Goal: Find specific page/section: Find specific page/section

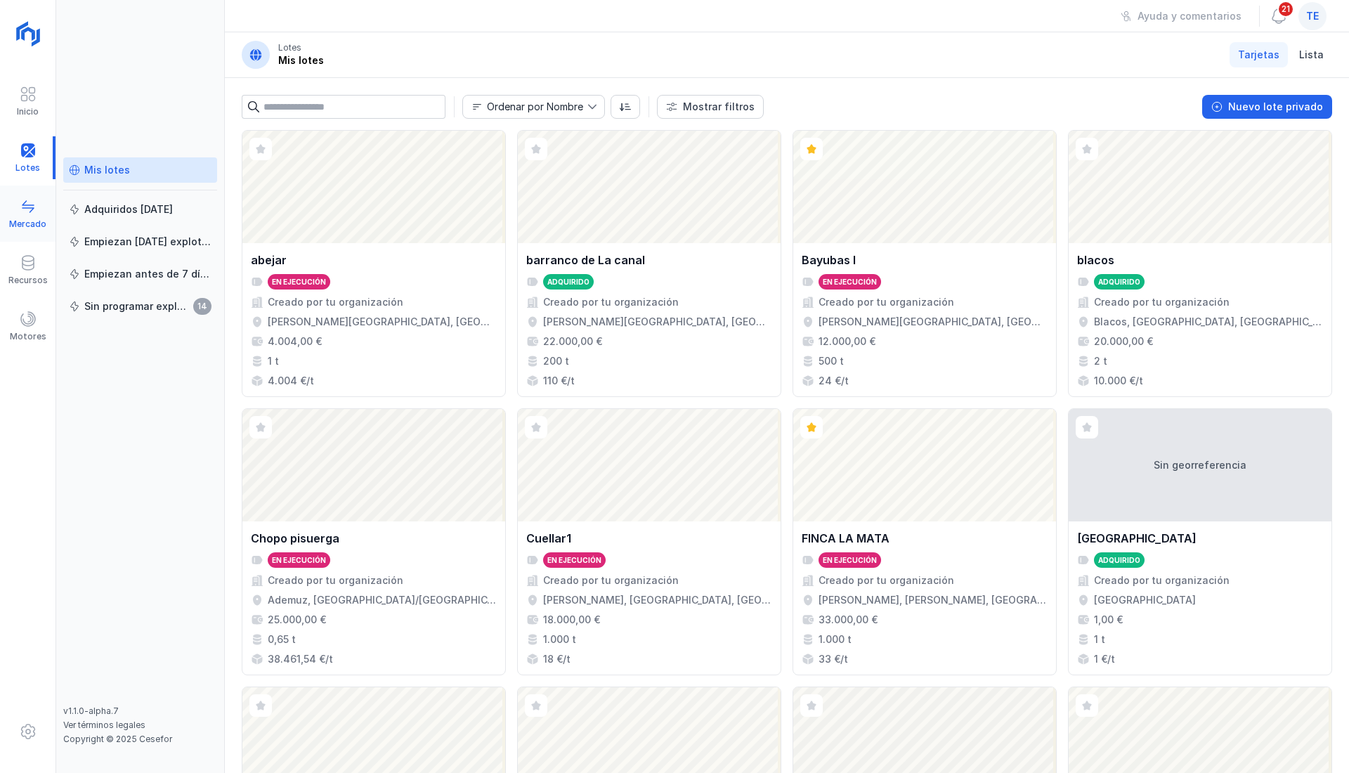
click at [25, 228] on div "Mercado" at bounding box center [27, 223] width 37 height 11
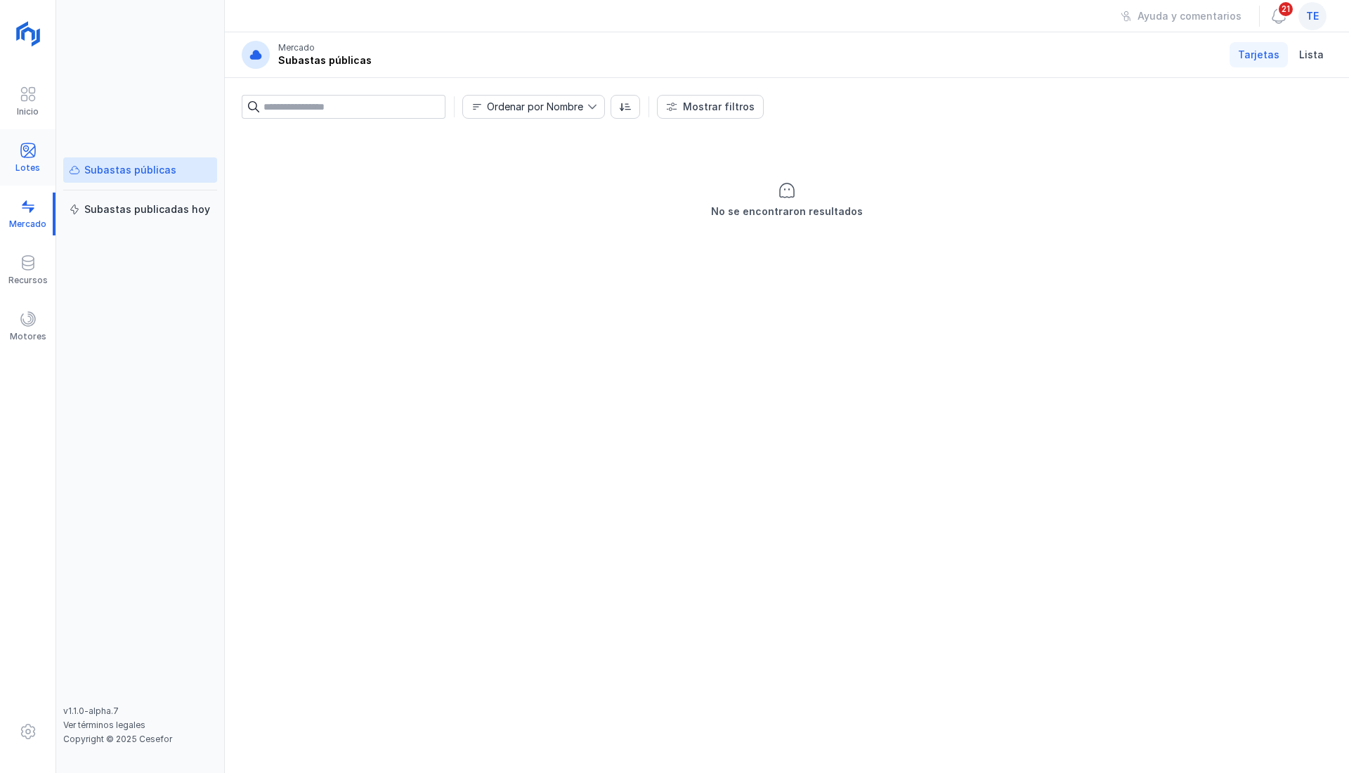
click at [41, 151] on div "Lotes" at bounding box center [27, 157] width 55 height 43
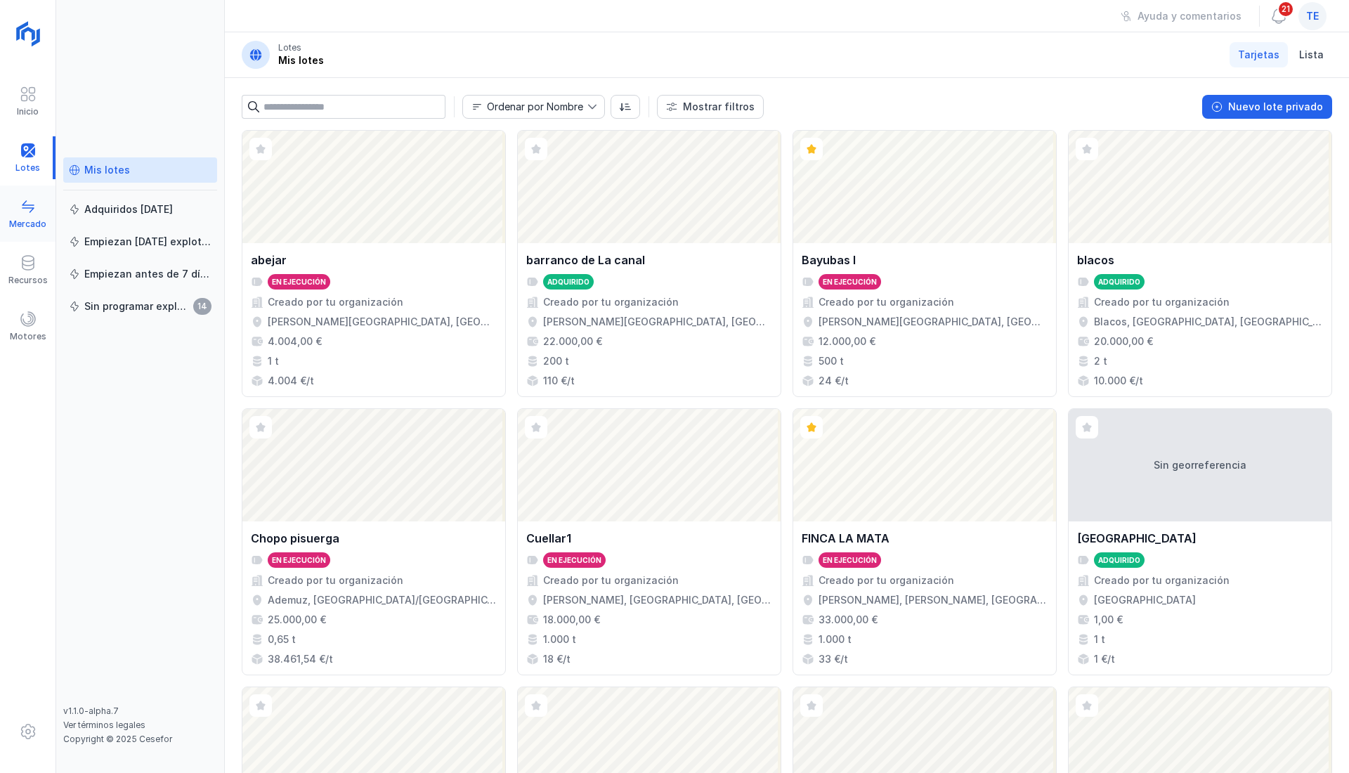
click at [20, 205] on span at bounding box center [28, 206] width 17 height 17
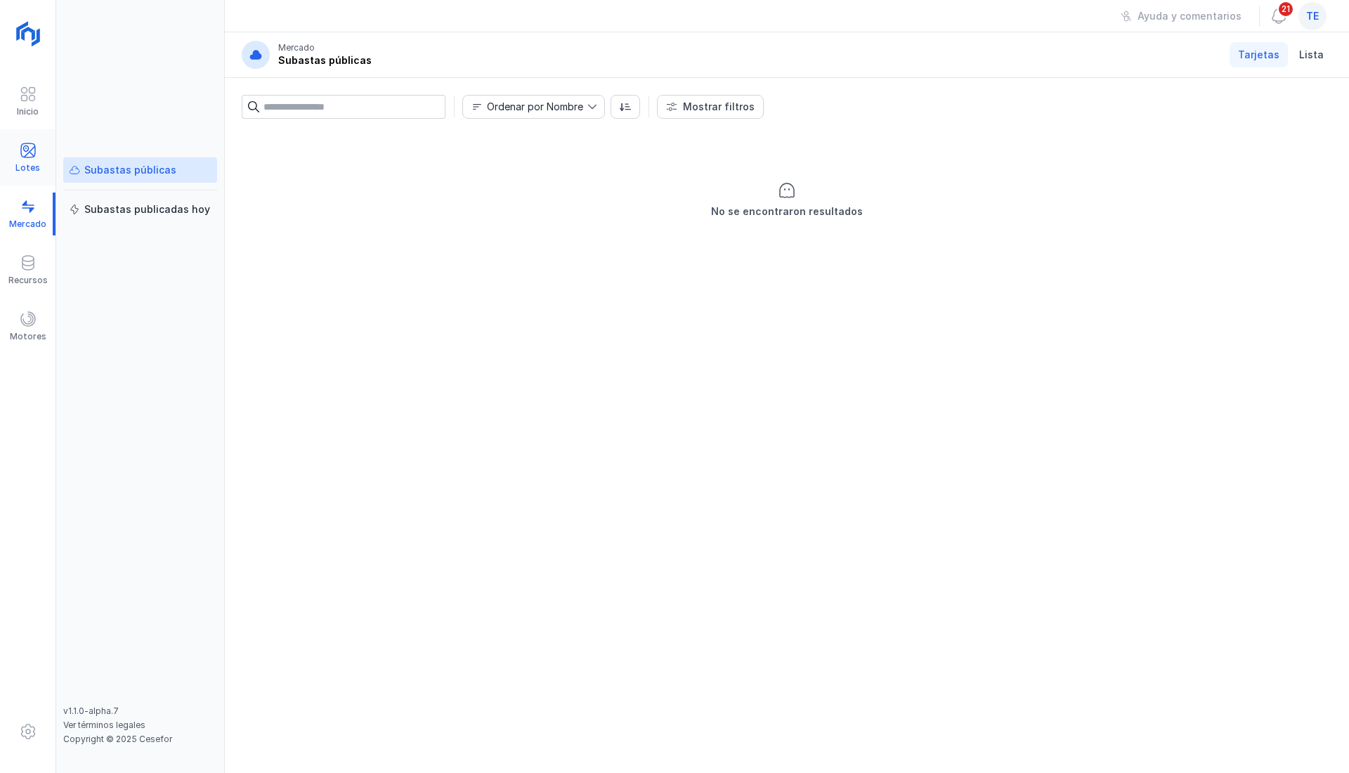
click at [45, 166] on div "Lotes" at bounding box center [27, 157] width 55 height 43
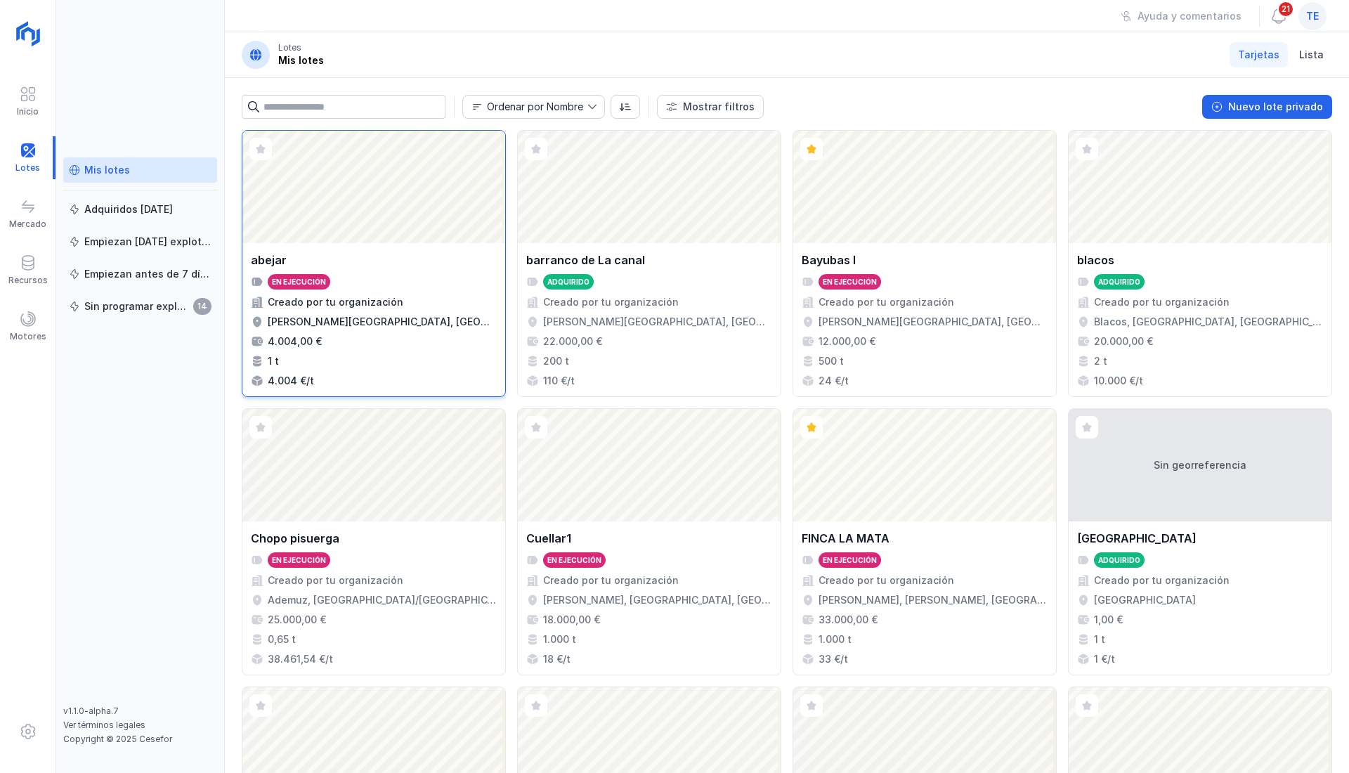
click at [320, 229] on div "Abrir lote" at bounding box center [373, 187] width 263 height 112
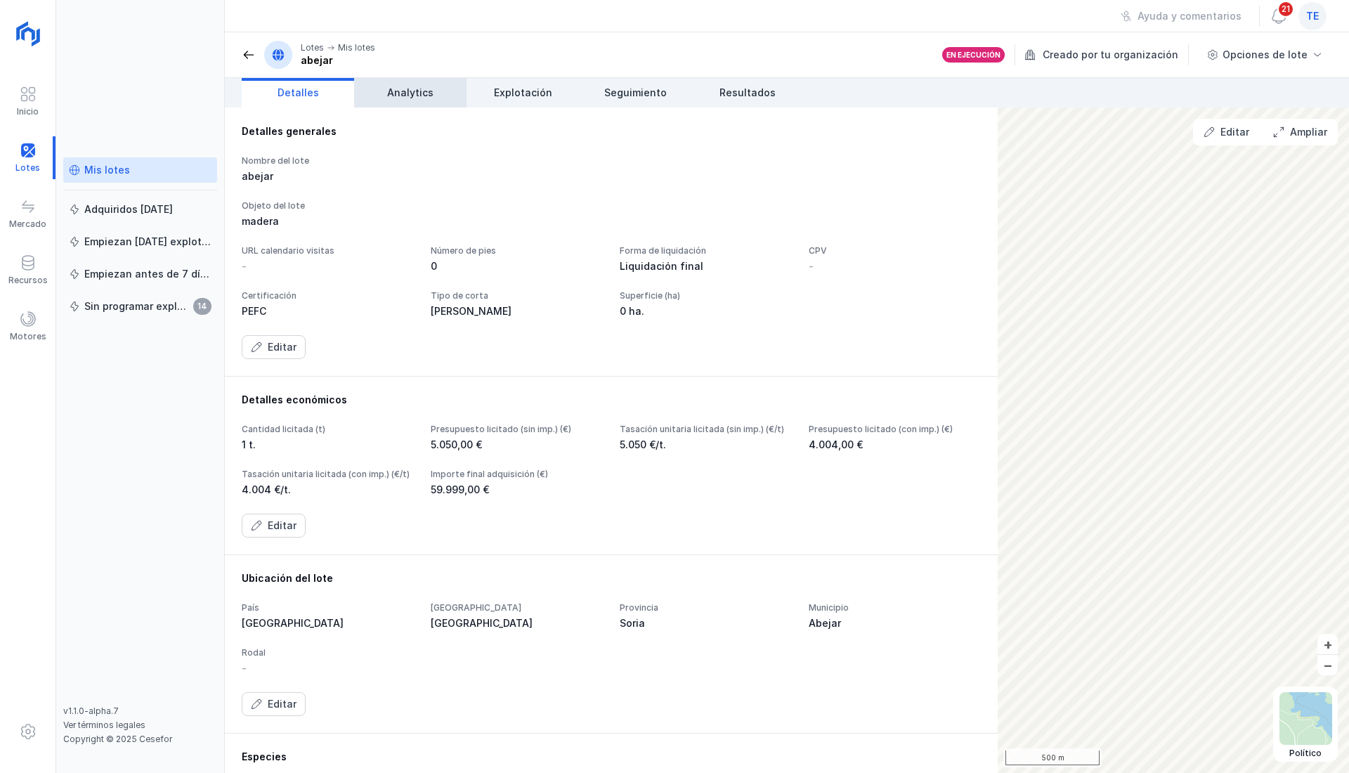
click at [364, 79] on link "Analytics" at bounding box center [410, 93] width 112 height 30
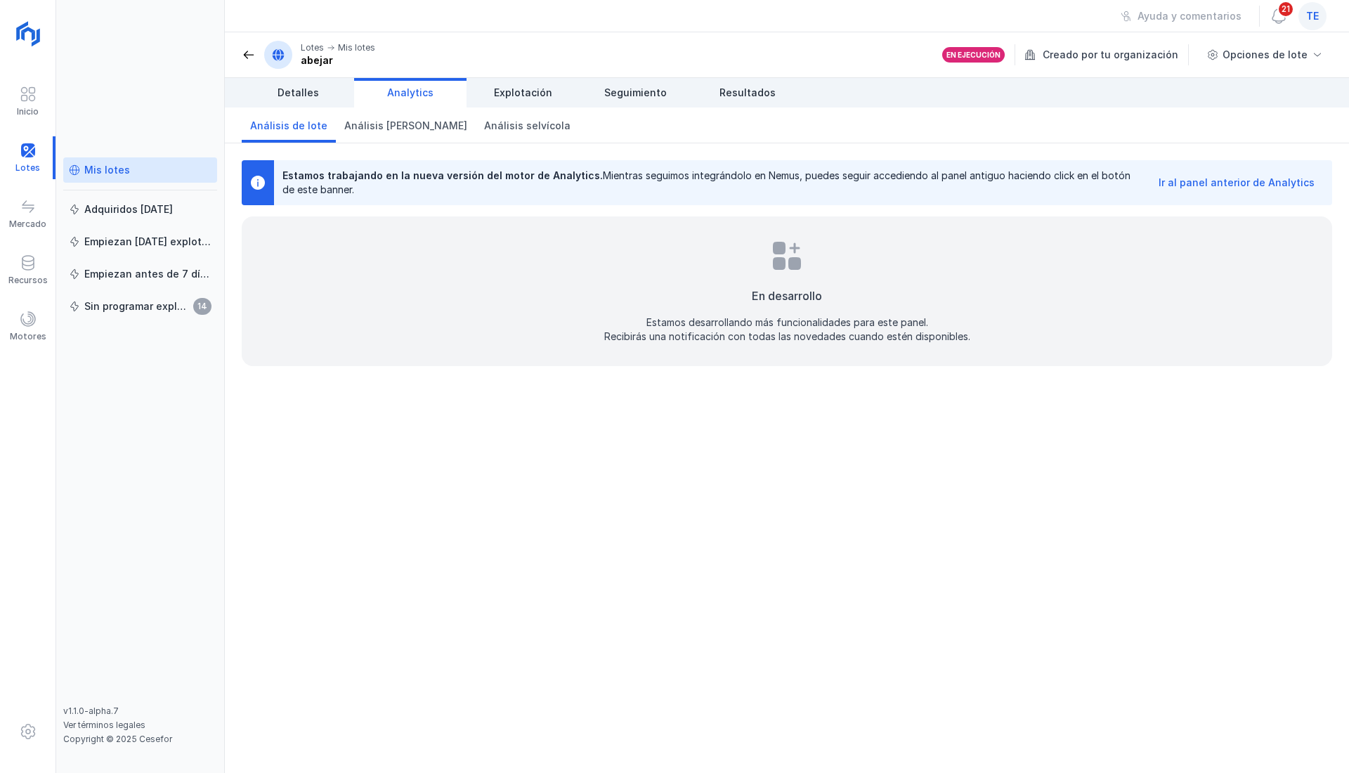
click at [1224, 178] on div "Ir al panel anterior de Analytics" at bounding box center [1236, 183] width 156 height 14
